Goal: Task Accomplishment & Management: Use online tool/utility

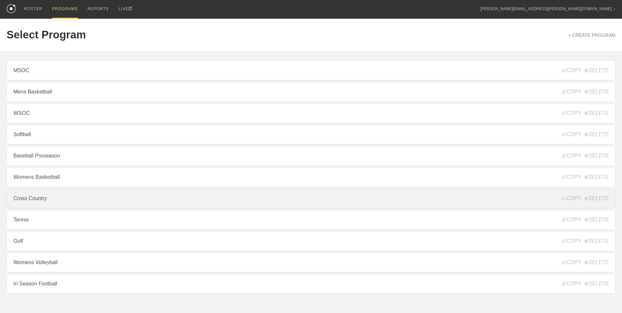
click at [99, 202] on link "Cross Country" at bounding box center [311, 199] width 609 height 20
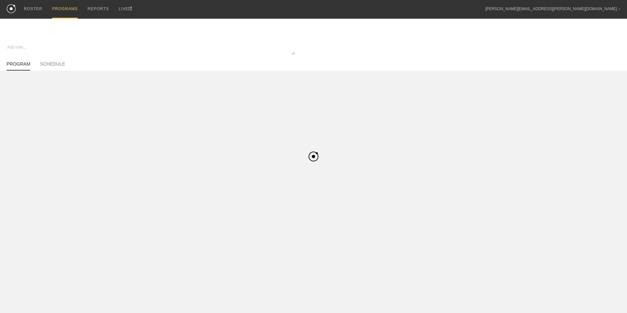
type textarea "x"
type input "Cross Country"
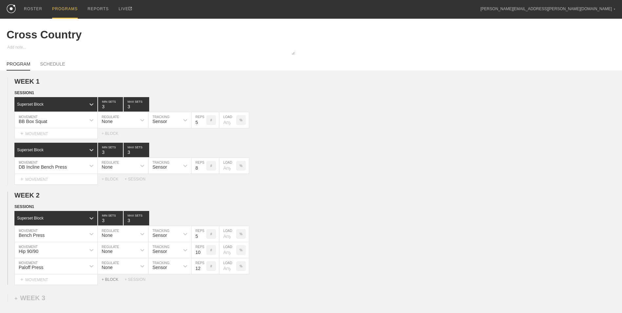
click at [111, 282] on div "+ BLOCK" at bounding box center [113, 279] width 23 height 5
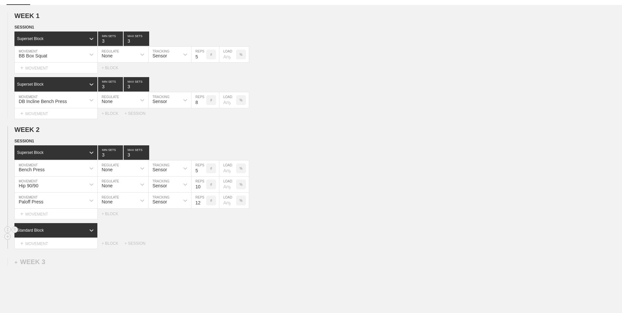
click at [72, 235] on div "Standard Block" at bounding box center [55, 230] width 83 height 14
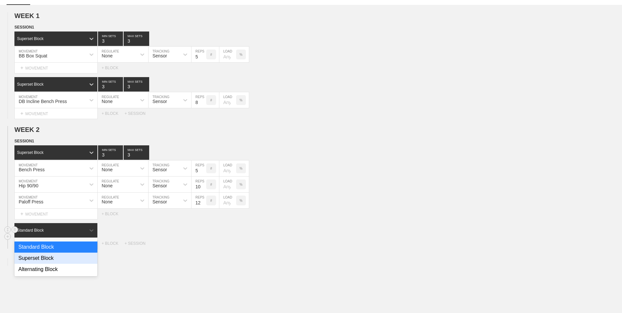
click at [69, 260] on div "Superset Block" at bounding box center [55, 258] width 83 height 11
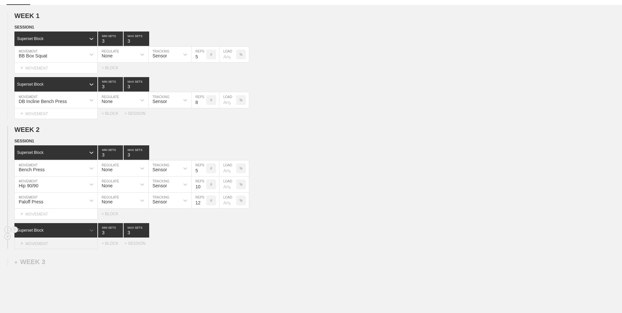
click at [69, 244] on div "+ MOVEMENT" at bounding box center [55, 243] width 83 height 11
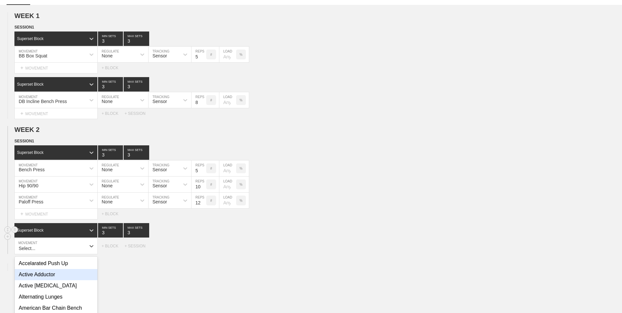
scroll to position [112, 0]
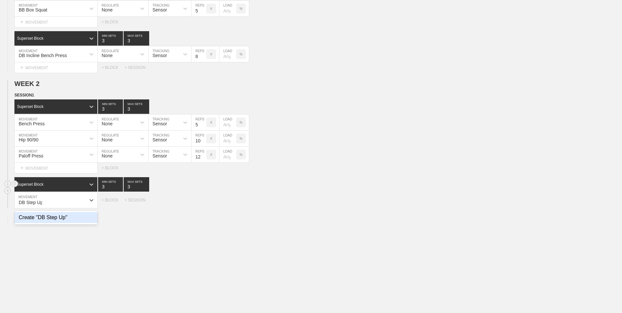
click at [83, 215] on div "Create "DB Step Up"" at bounding box center [56, 217] width 83 height 11
type input "DB Step Up"
click at [203, 205] on input "7" at bounding box center [199, 200] width 15 height 16
click at [203, 205] on input "6" at bounding box center [199, 200] width 15 height 16
click at [203, 202] on input "7" at bounding box center [199, 200] width 15 height 16
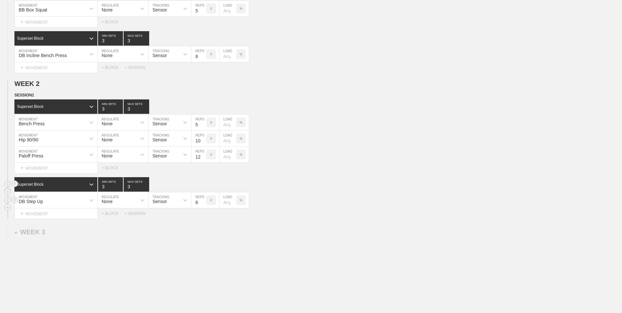
type input "8"
click at [203, 202] on input "8" at bounding box center [199, 200] width 15 height 16
click at [78, 214] on div "+ MOVEMENT" at bounding box center [55, 213] width 83 height 11
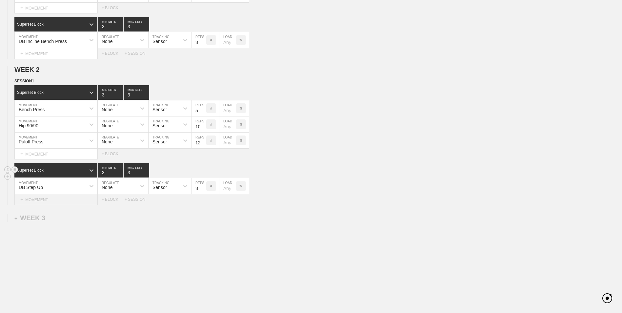
scroll to position [128, 0]
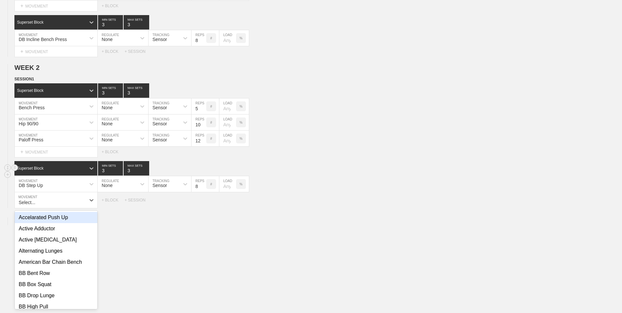
type input "P"
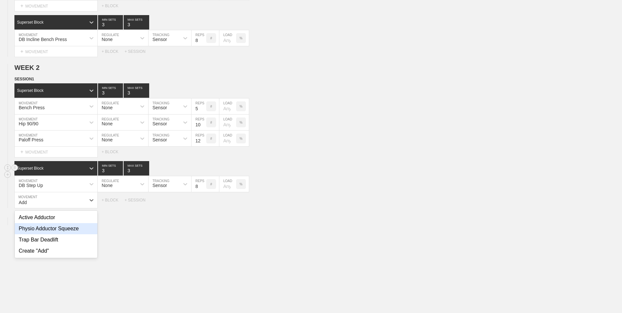
click at [79, 230] on div "Physio Adductor Squeeze" at bounding box center [56, 228] width 83 height 11
type input "Add"
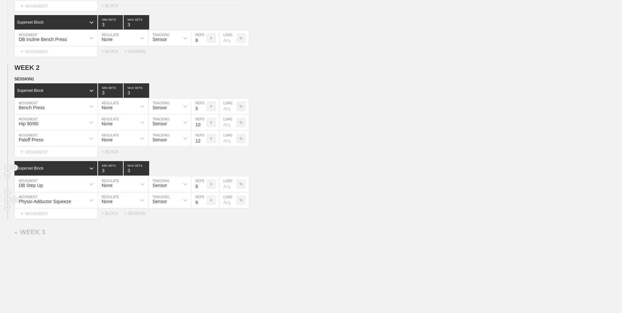
click at [204, 201] on input "9" at bounding box center [199, 200] width 15 height 16
type input "10"
click at [204, 201] on input "10" at bounding box center [199, 200] width 15 height 16
click at [72, 212] on div "+ MOVEMENT" at bounding box center [55, 213] width 83 height 11
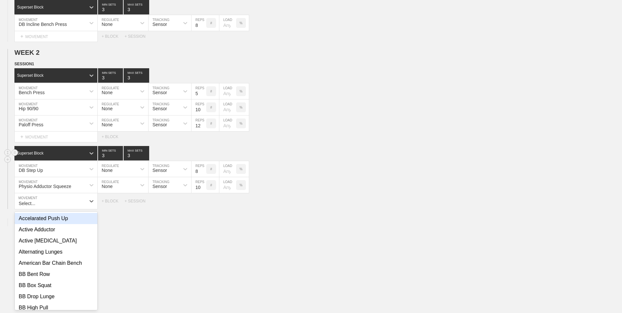
scroll to position [144, 0]
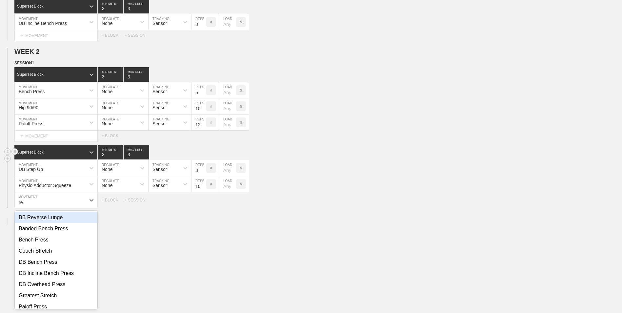
type input "r"
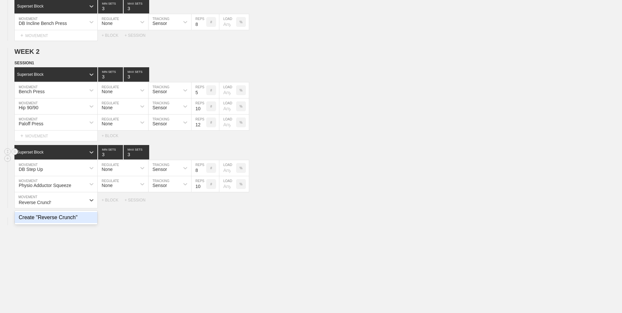
click at [73, 221] on div "Create "Reverse Crunch"" at bounding box center [56, 217] width 83 height 11
type input "Reverse Crunch"
click at [204, 202] on input "9" at bounding box center [199, 200] width 15 height 16
click at [204, 202] on input "10" at bounding box center [199, 200] width 15 height 16
click at [204, 202] on input "11" at bounding box center [199, 200] width 15 height 16
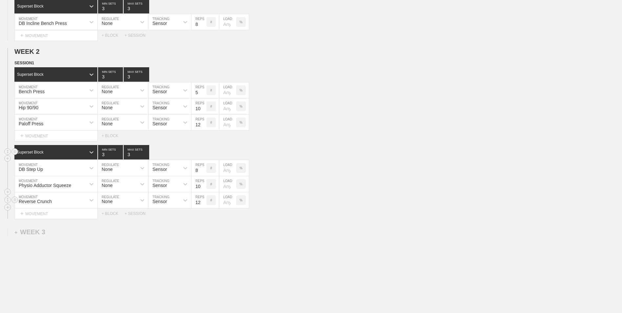
type input "12"
click at [204, 202] on input "12" at bounding box center [199, 200] width 15 height 16
click at [190, 276] on div "WEEK 1 DUPLICATE DELETE SESSION 1 Superset Block 3 MIN SETS 3 MAX SETS DUPLICAT…" at bounding box center [311, 130] width 622 height 407
